Goal: Information Seeking & Learning: Find specific page/section

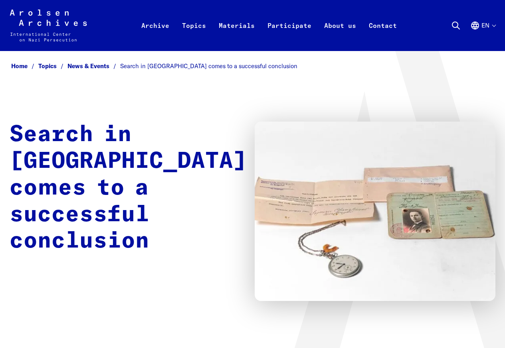
click at [447, 28] on div "Arolsen Archives - International Center on Nazi Persecution | Return to home pa…" at bounding box center [252, 26] width 485 height 32
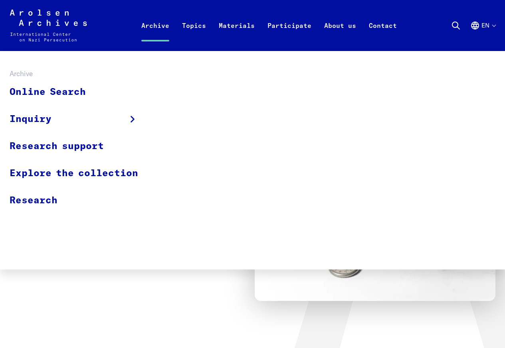
click at [152, 25] on link "Archive" at bounding box center [155, 35] width 41 height 32
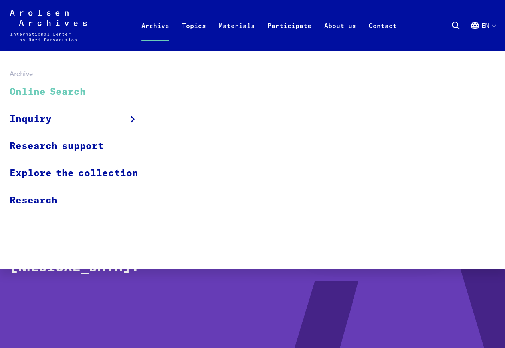
click at [47, 91] on link "Online Search" at bounding box center [79, 92] width 139 height 27
